Goal: Browse casually

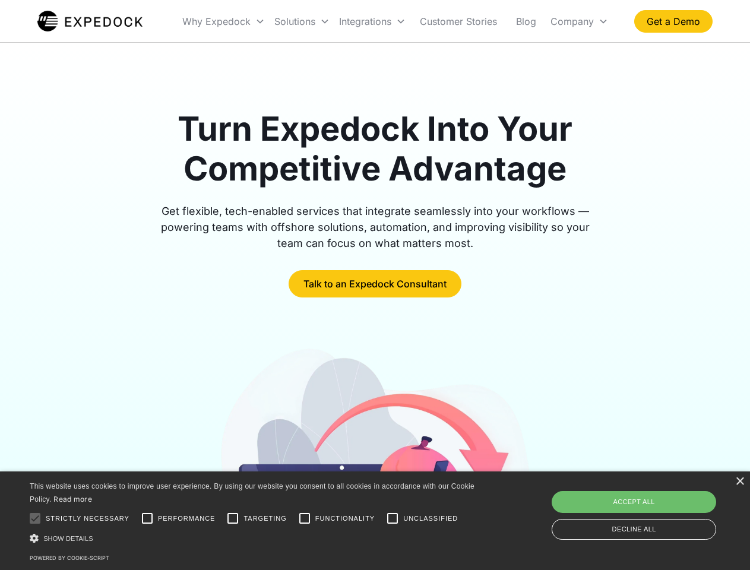
click at [395, 21] on div "Integrations" at bounding box center [372, 21] width 76 height 40
click at [224, 21] on div "Why Expedock" at bounding box center [216, 21] width 68 height 12
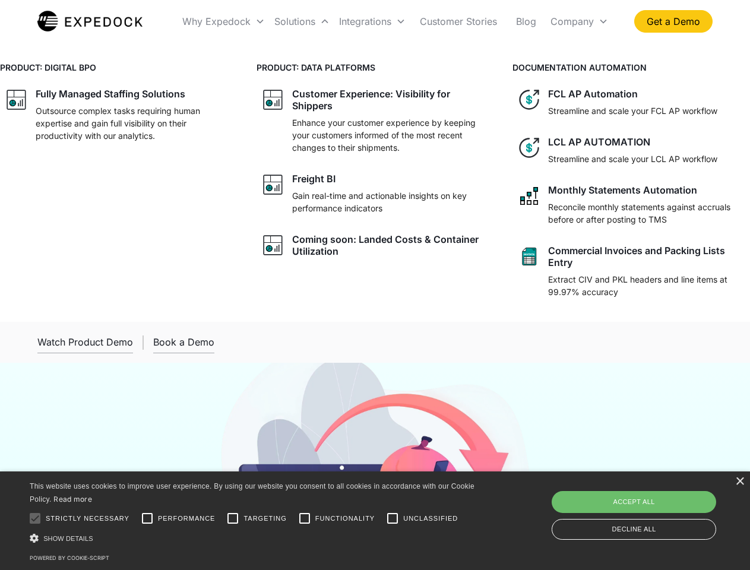
click at [302, 21] on div "Solutions" at bounding box center [294, 21] width 41 height 12
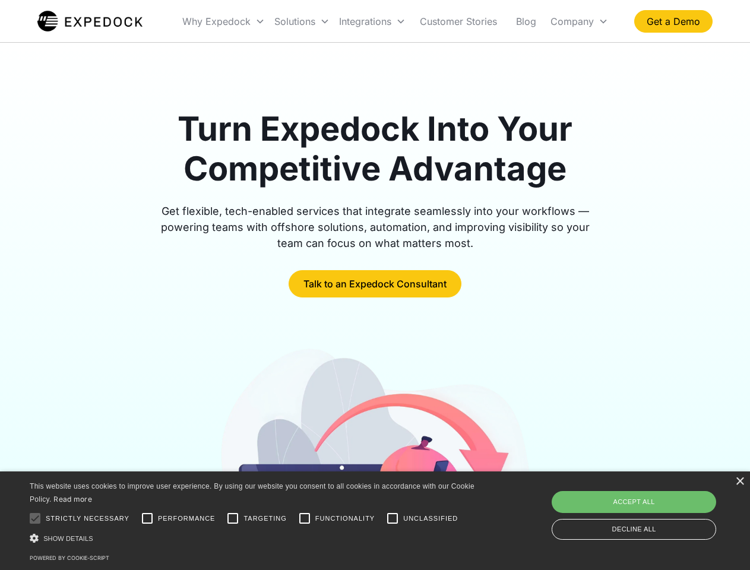
click at [372, 21] on div "Integrations" at bounding box center [365, 21] width 52 height 12
click at [579, 21] on div "Company" at bounding box center [571, 21] width 43 height 12
click at [35, 518] on div at bounding box center [35, 518] width 24 height 24
click at [147, 518] on input "Performance" at bounding box center [147, 518] width 24 height 24
checkbox input "true"
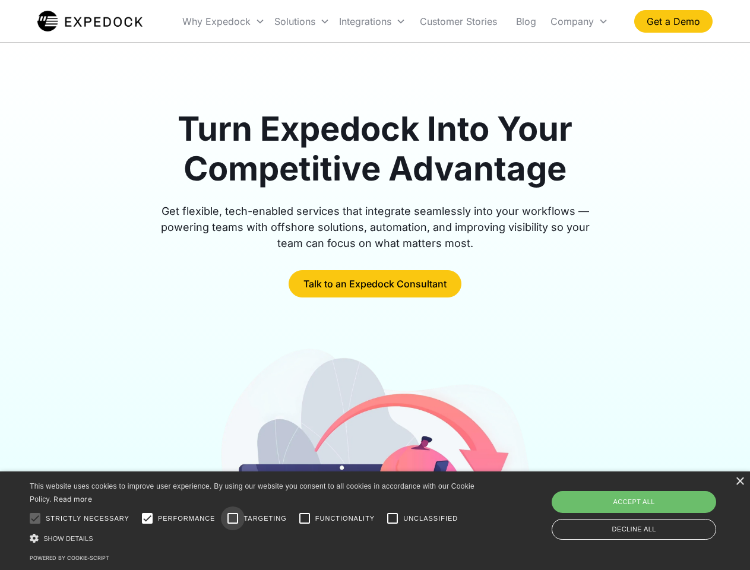
click at [233, 518] on input "Targeting" at bounding box center [233, 518] width 24 height 24
checkbox input "true"
click at [305, 518] on input "Functionality" at bounding box center [305, 518] width 24 height 24
checkbox input "true"
click at [392, 518] on input "Unclassified" at bounding box center [393, 518] width 24 height 24
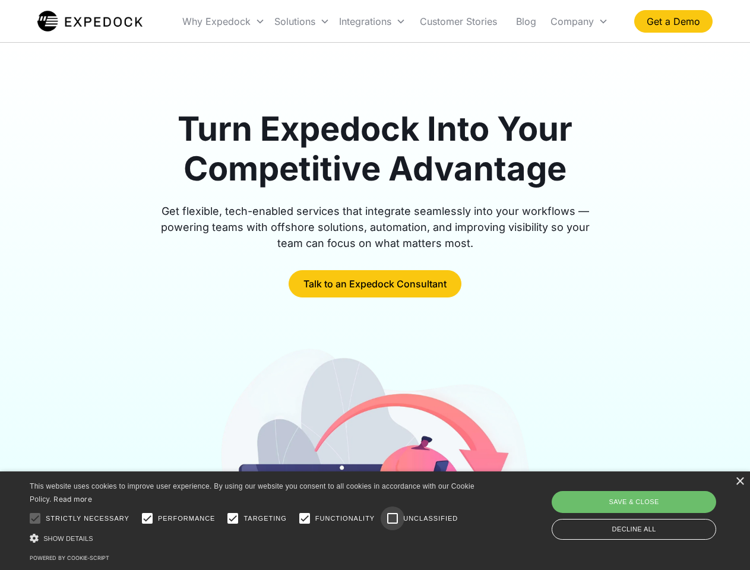
checkbox input "true"
